Goal: Answer question/provide support

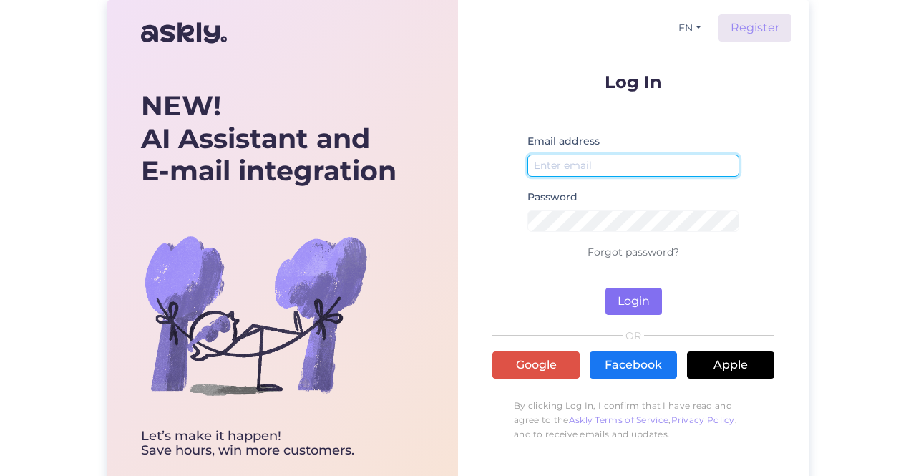
type input "[EMAIL_ADDRESS][DOMAIN_NAME]"
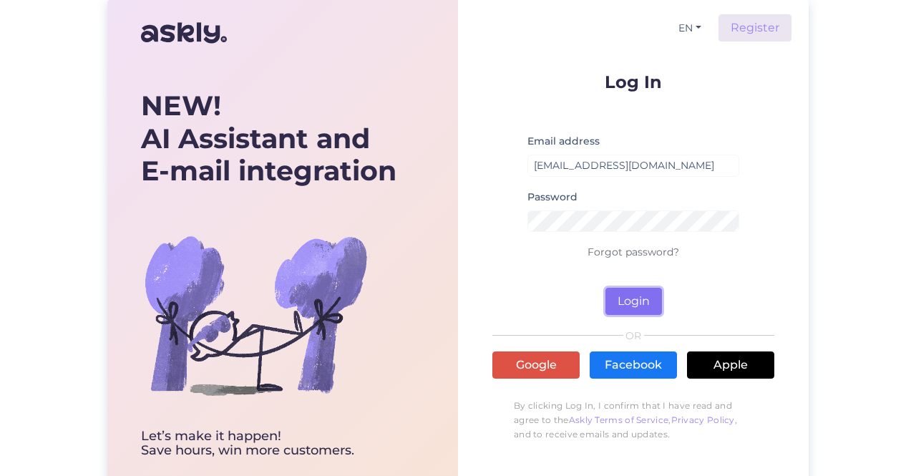
click at [630, 294] on button "Login" at bounding box center [633, 301] width 57 height 27
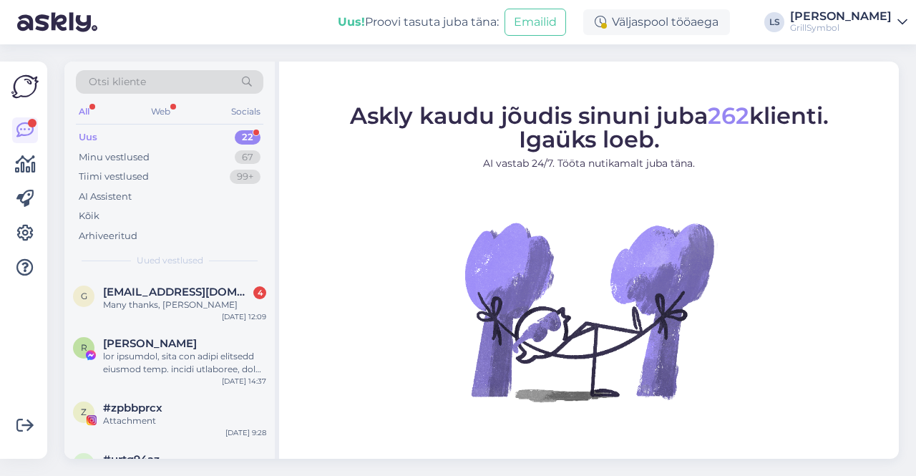
click at [114, 132] on div "Uus 22" at bounding box center [169, 137] width 187 height 20
click at [107, 132] on div "Uus 22" at bounding box center [169, 137] width 187 height 20
click at [87, 140] on div "Uus" at bounding box center [88, 137] width 19 height 14
click at [150, 298] on div "Many thanks, [PERSON_NAME]" at bounding box center [184, 304] width 163 height 13
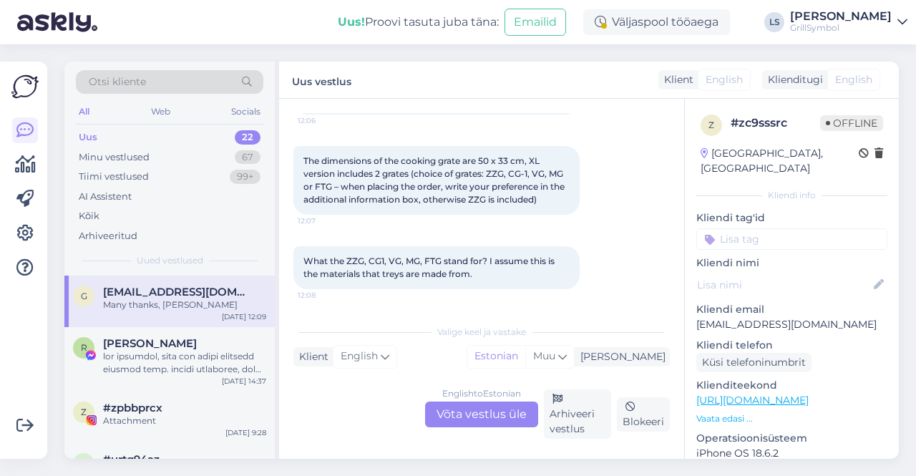
scroll to position [118, 0]
drag, startPoint x: 486, startPoint y: 273, endPoint x: 296, endPoint y: 261, distance: 189.9
click at [296, 261] on div "What the ZZG, CG1, VG, MG, FTG stand for? I assume this is the materials that t…" at bounding box center [436, 266] width 286 height 43
copy span "What the ZZG, CG1, VG, MG, FTG stand for? I assume this is the materials that t…"
click at [454, 416] on div "English to Estonian Võta vestlus üle" at bounding box center [481, 414] width 113 height 26
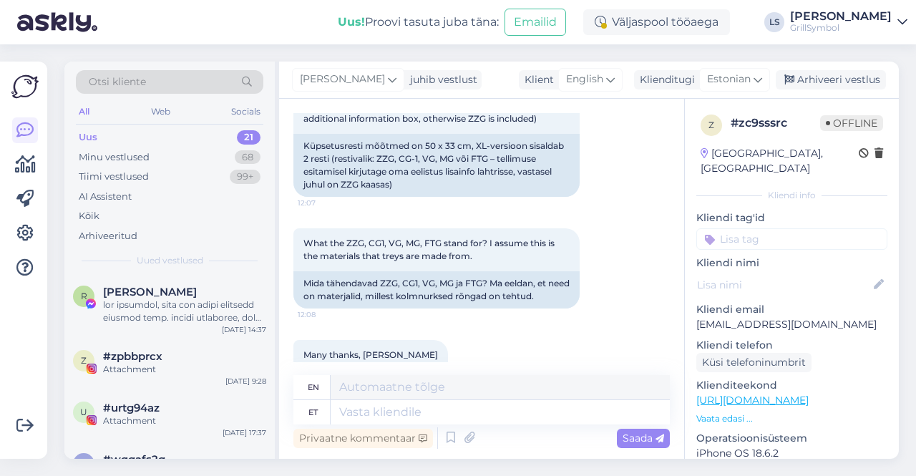
scroll to position [283, 0]
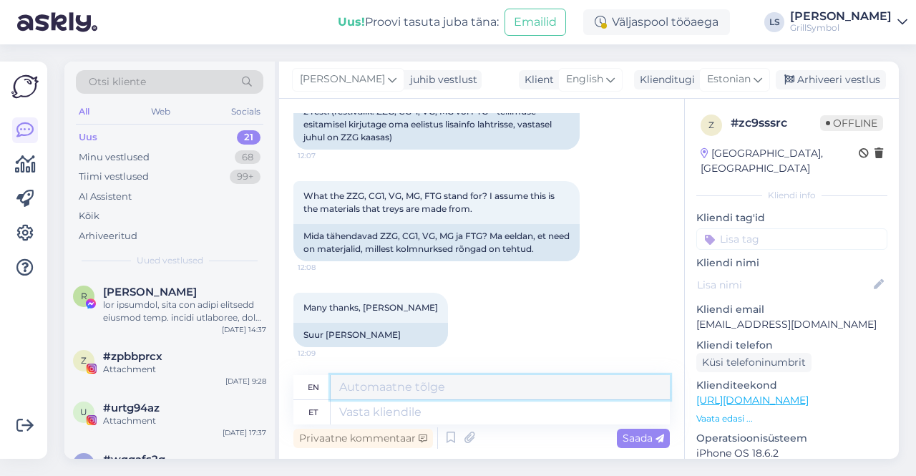
click at [386, 385] on textarea at bounding box center [500, 387] width 339 height 24
type textarea "Hi [PERSON_NAME]"
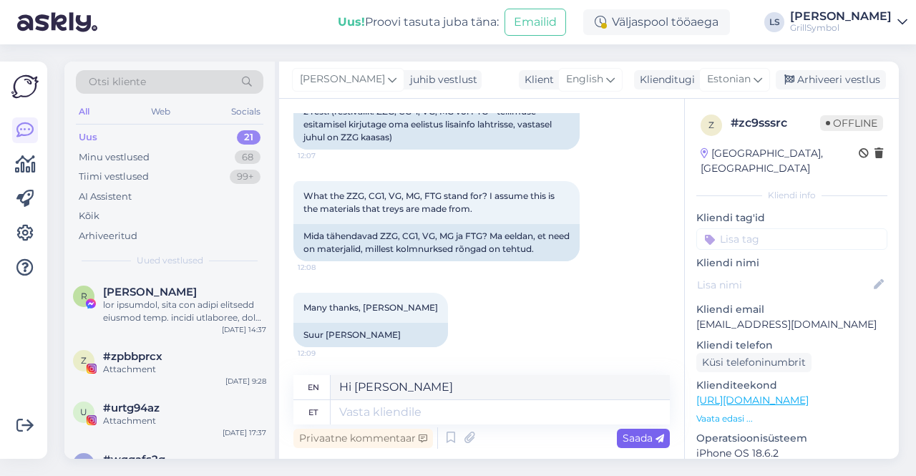
click at [626, 441] on span "Saada" at bounding box center [642, 437] width 41 height 13
click at [635, 437] on span "Saada" at bounding box center [642, 437] width 41 height 13
click at [717, 82] on span "Estonian" at bounding box center [729, 80] width 44 height 16
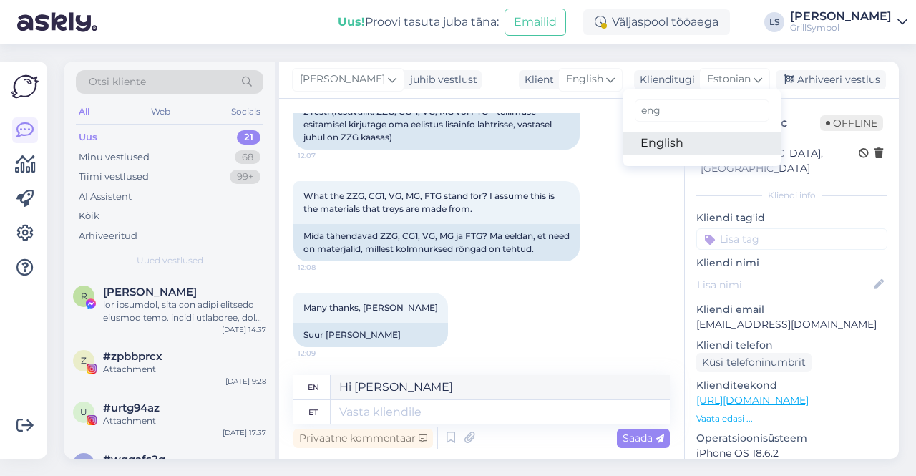
type input "eng"
click at [704, 140] on link "English" at bounding box center [701, 143] width 157 height 23
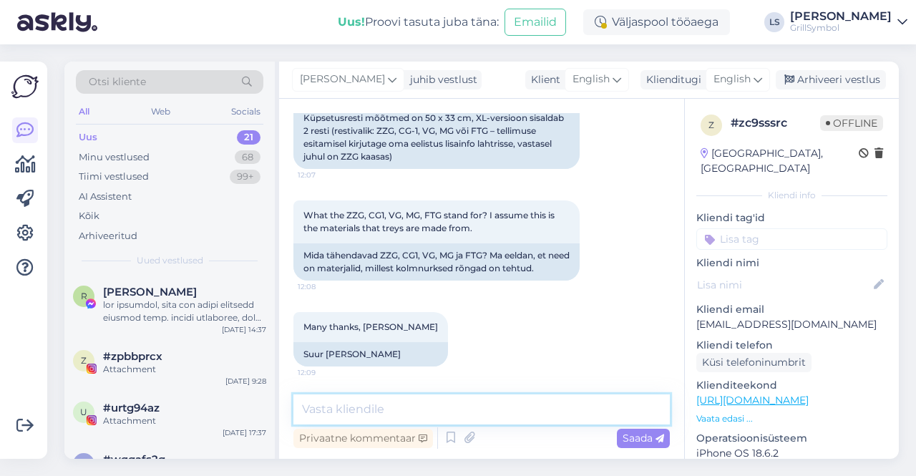
click at [466, 413] on textarea at bounding box center [481, 409] width 376 height 30
type textarea "Hi [PERSON_NAME]"
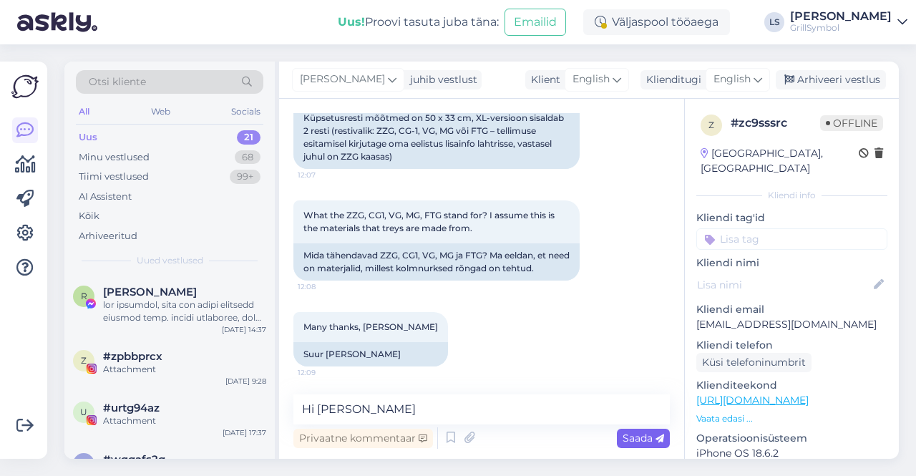
click at [640, 440] on span "Saada" at bounding box center [642, 437] width 41 height 13
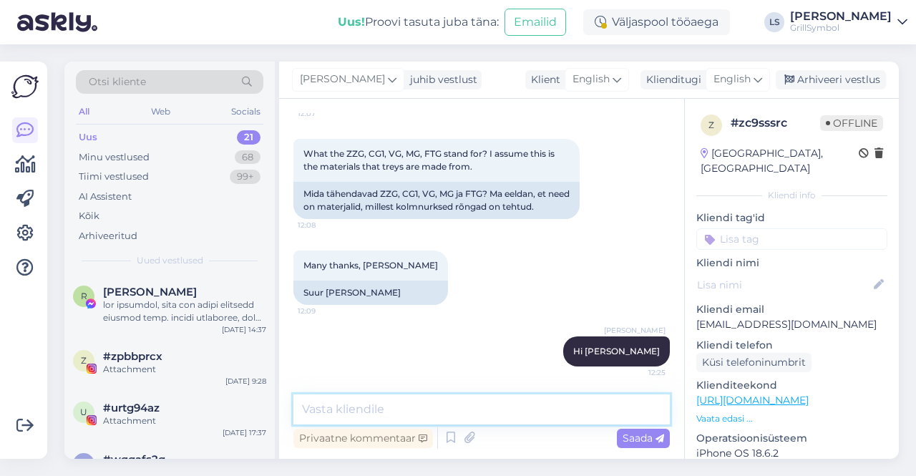
click at [485, 403] on textarea at bounding box center [481, 409] width 376 height 30
type textarea "those names mean griddle type"
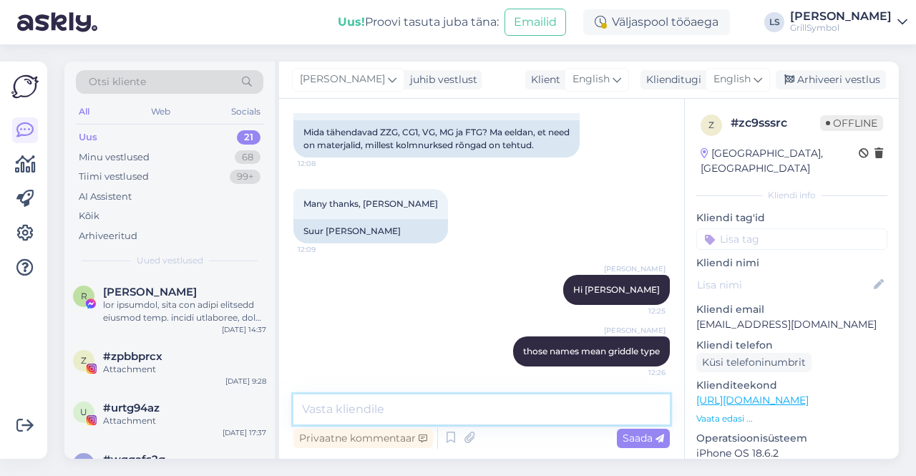
paste textarea "[URL][DOMAIN_NAME]"
type textarea "[URL][DOMAIN_NAME]"
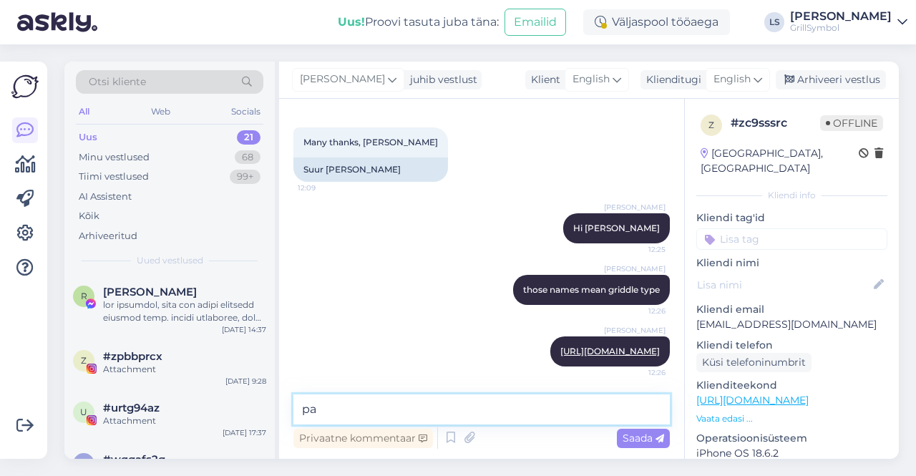
type textarea "p"
type textarea "we have different patterns"
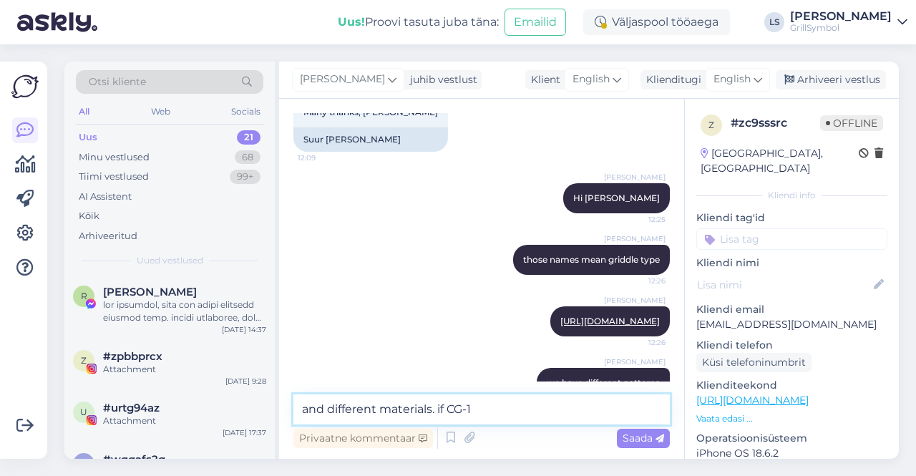
scroll to position [509, 0]
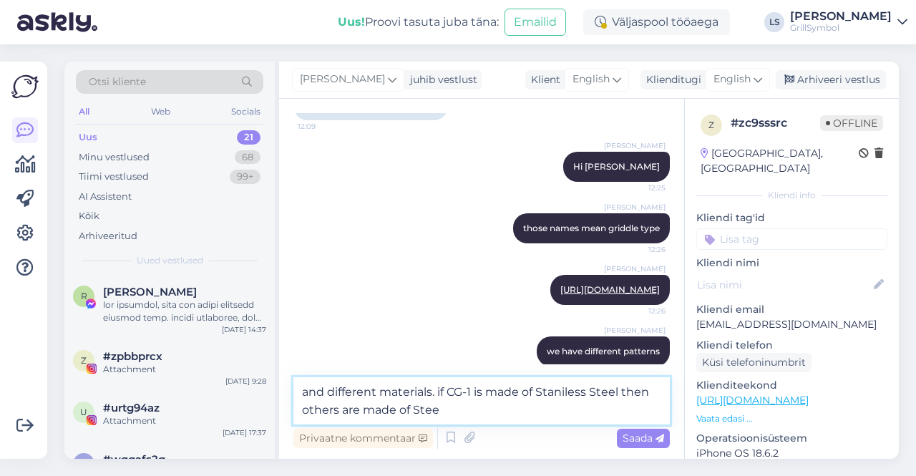
type textarea "and different materials. if CG-1 is made of Staniless Steel then others are mad…"
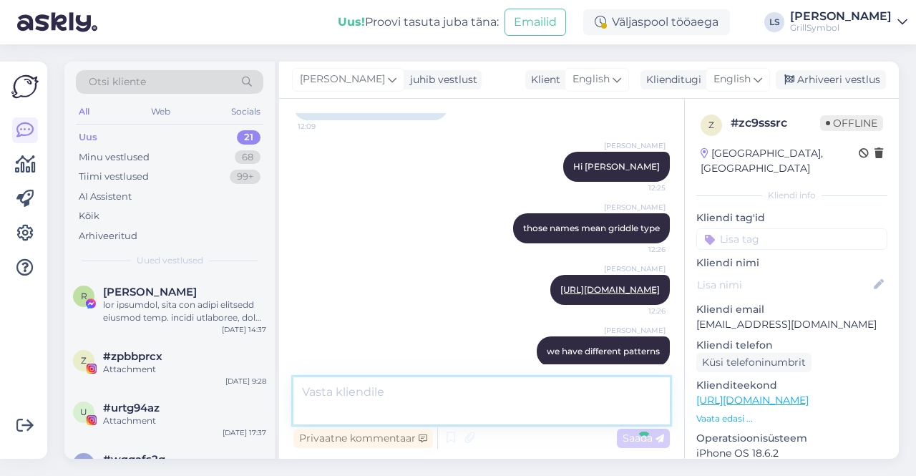
scroll to position [584, 0]
